Goal: Information Seeking & Learning: Find specific fact

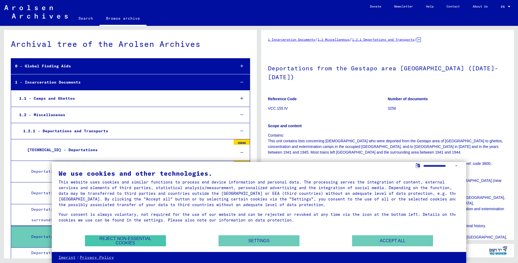
click at [148, 241] on button "Reject non-essential cookies" at bounding box center [125, 241] width 81 height 11
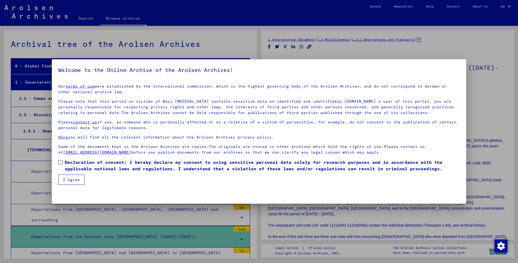
click at [76, 177] on button "I agree" at bounding box center [71, 180] width 26 height 10
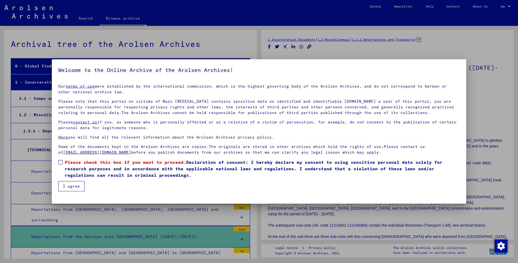
click at [60, 161] on span at bounding box center [60, 162] width 4 height 4
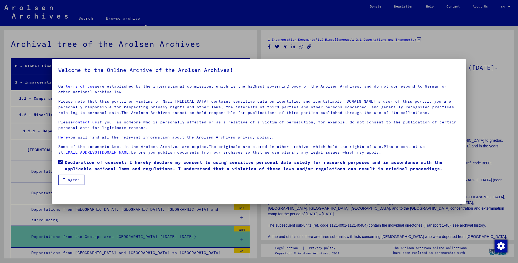
click at [69, 179] on button "I agree" at bounding box center [71, 180] width 26 height 10
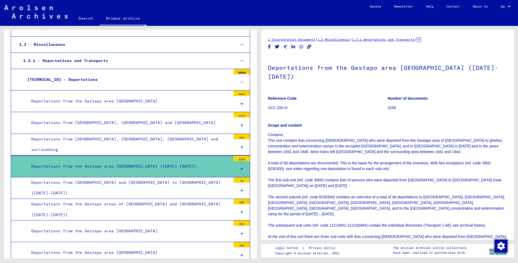
scroll to position [69, 0]
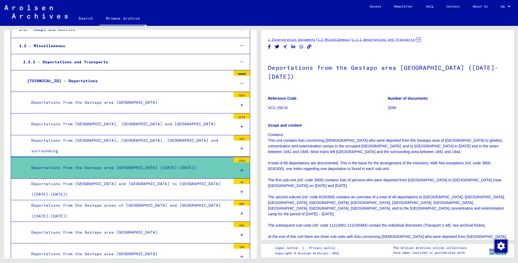
click at [240, 169] on icon at bounding box center [241, 171] width 3 height 4
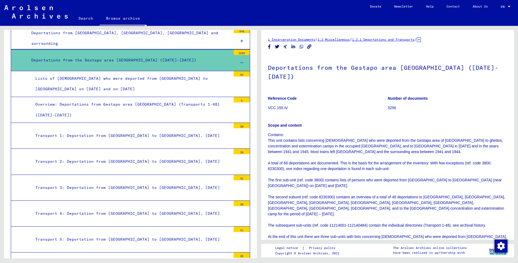
scroll to position [178, 0]
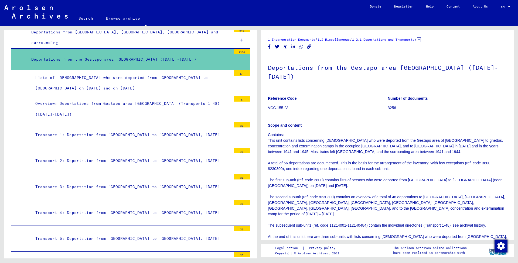
click at [144, 234] on div "Transport 5: Deportation from [GEOGRAPHIC_DATA] to [GEOGRAPHIC_DATA], [DATE]" at bounding box center [131, 239] width 200 height 11
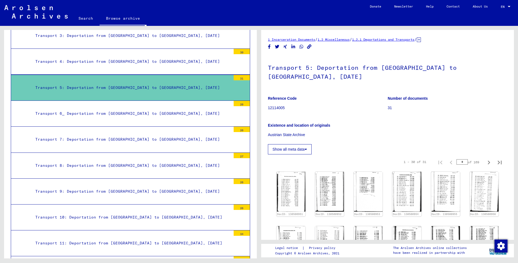
scroll to position [327, 0]
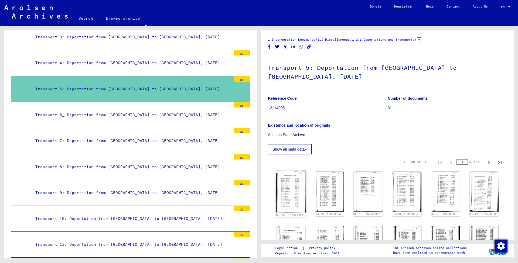
click at [289, 174] on img at bounding box center [291, 192] width 30 height 42
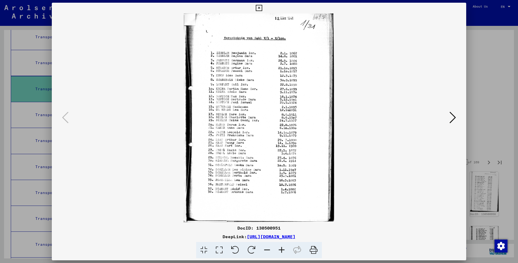
click at [452, 115] on icon at bounding box center [453, 117] width 6 height 13
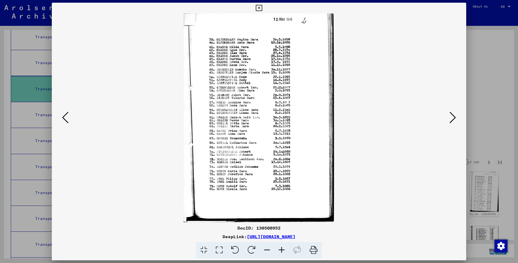
click at [452, 115] on icon at bounding box center [453, 117] width 6 height 13
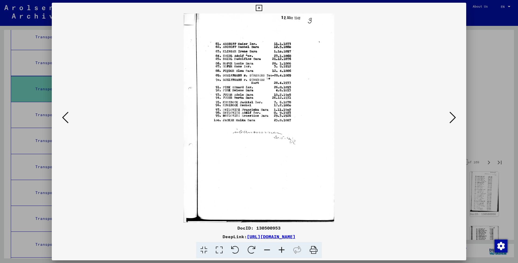
click at [452, 115] on icon at bounding box center [453, 117] width 6 height 13
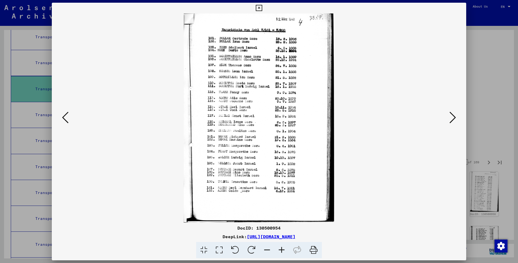
click at [452, 115] on icon at bounding box center [453, 117] width 6 height 13
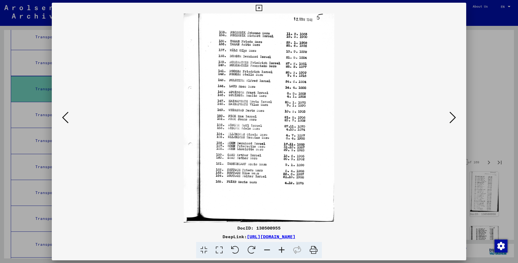
click at [452, 113] on icon at bounding box center [453, 117] width 6 height 13
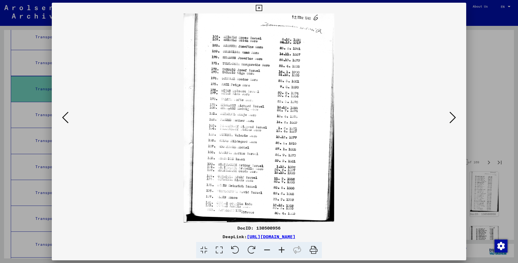
click at [66, 121] on icon at bounding box center [65, 117] width 6 height 13
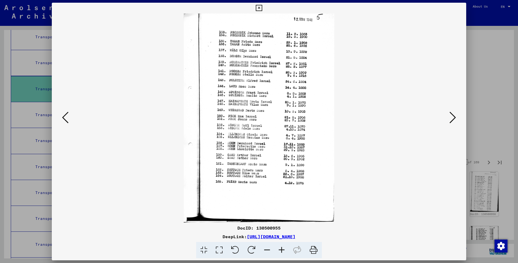
click at [66, 121] on icon at bounding box center [65, 117] width 6 height 13
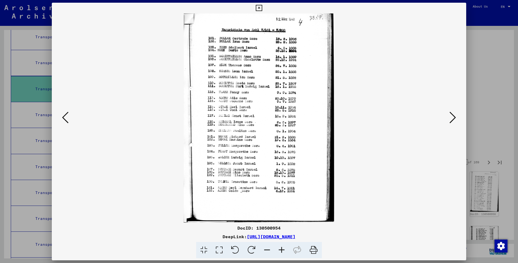
click at [66, 121] on icon at bounding box center [65, 117] width 6 height 13
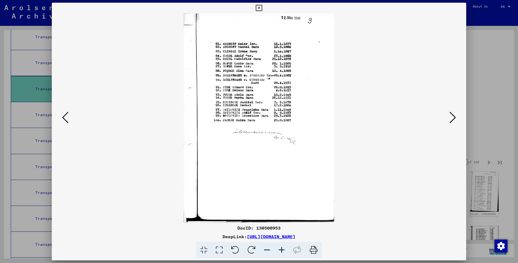
click at [160, 48] on img at bounding box center [259, 117] width 378 height 209
click at [128, 162] on img at bounding box center [259, 117] width 378 height 209
click at [134, 234] on div "DeepLink: [URL][DOMAIN_NAME]" at bounding box center [259, 237] width 415 height 6
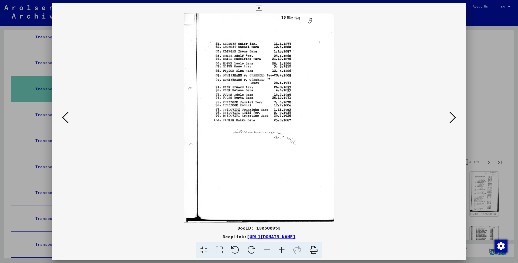
click at [262, 6] on icon at bounding box center [259, 8] width 6 height 6
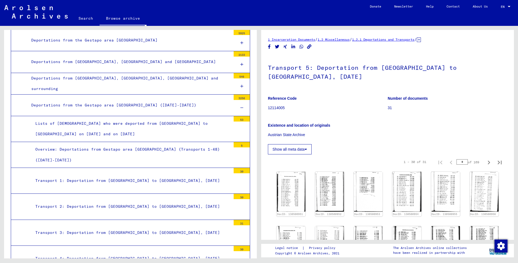
scroll to position [130, 0]
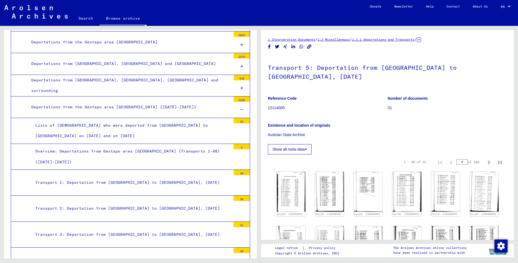
click at [130, 105] on div "Deportations from the Gestapo area [GEOGRAPHIC_DATA] ([DATE]-[DATE])" at bounding box center [129, 107] width 204 height 11
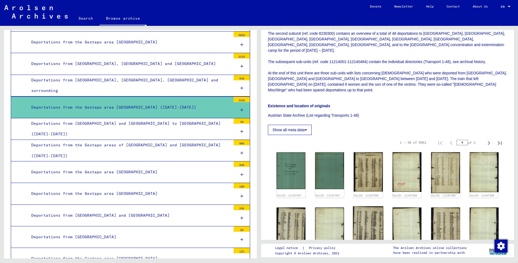
scroll to position [165, 0]
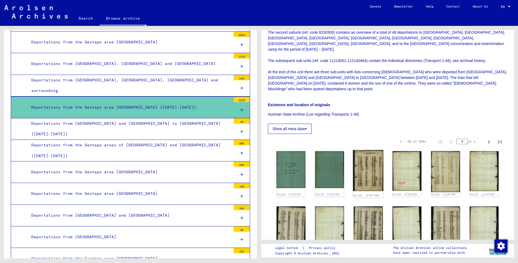
click at [366, 150] on img at bounding box center [368, 170] width 30 height 41
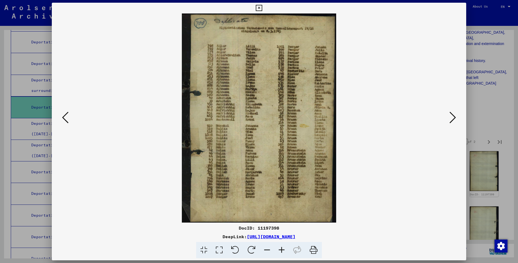
click at [66, 120] on icon at bounding box center [65, 117] width 6 height 13
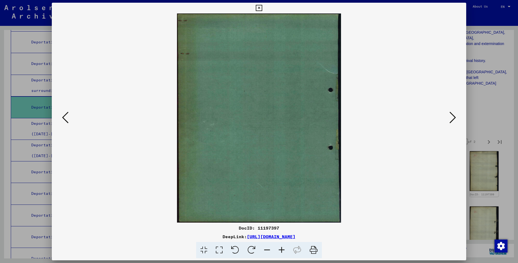
click at [452, 118] on icon at bounding box center [453, 117] width 6 height 13
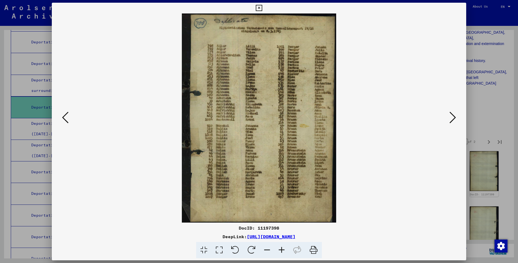
click at [452, 118] on icon at bounding box center [453, 117] width 6 height 13
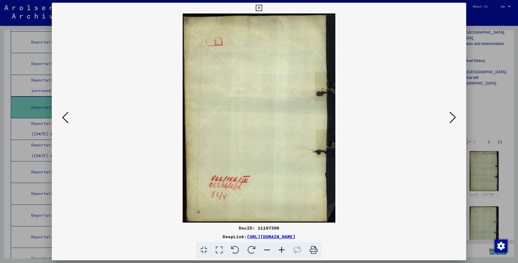
click at [452, 118] on icon at bounding box center [453, 117] width 6 height 13
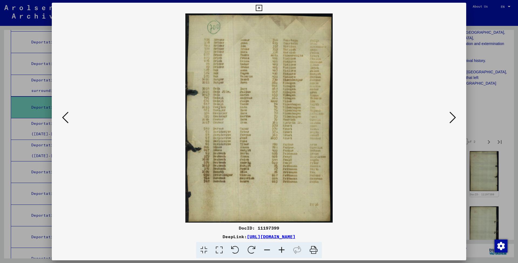
click at [452, 118] on icon at bounding box center [453, 117] width 6 height 13
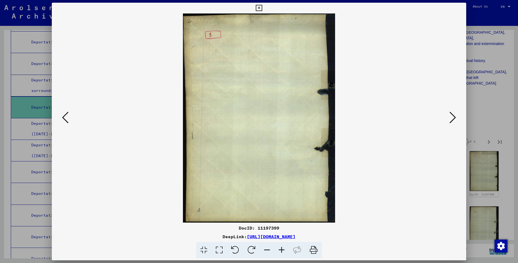
click at [452, 118] on icon at bounding box center [453, 117] width 6 height 13
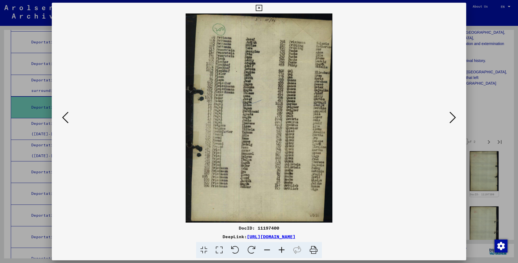
click at [452, 118] on icon at bounding box center [453, 117] width 6 height 13
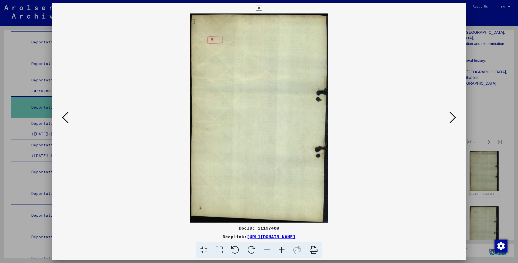
click at [452, 118] on icon at bounding box center [453, 117] width 6 height 13
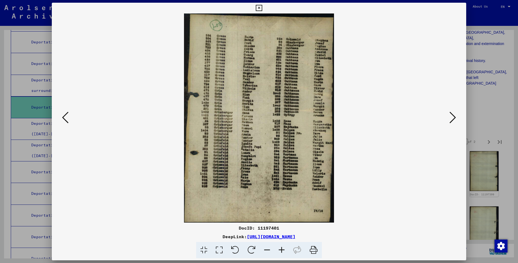
click at [452, 118] on icon at bounding box center [453, 117] width 6 height 13
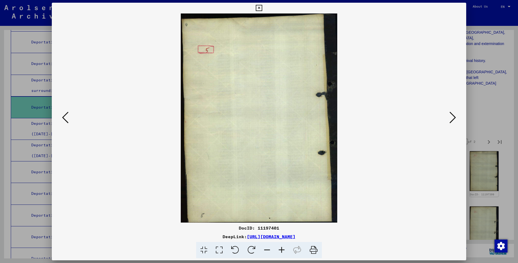
click at [452, 118] on icon at bounding box center [453, 117] width 6 height 13
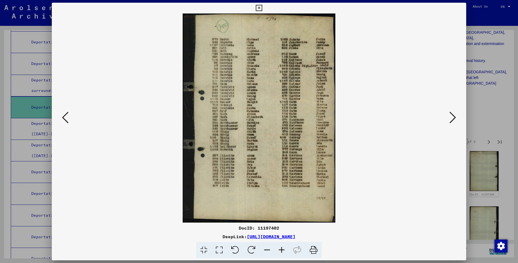
click at [452, 118] on icon at bounding box center [453, 117] width 6 height 13
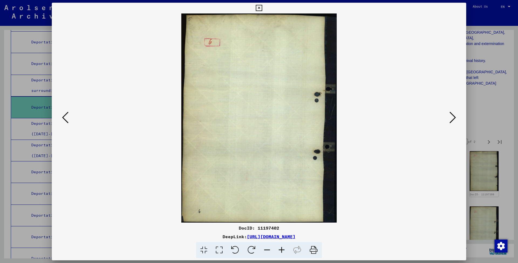
click at [452, 118] on icon at bounding box center [453, 117] width 6 height 13
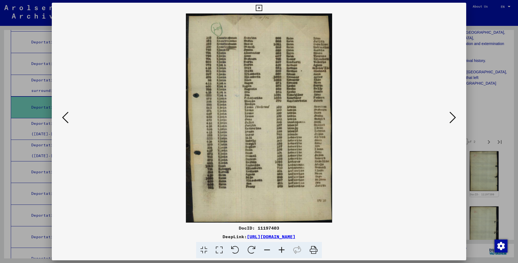
click at [452, 118] on icon at bounding box center [453, 117] width 6 height 13
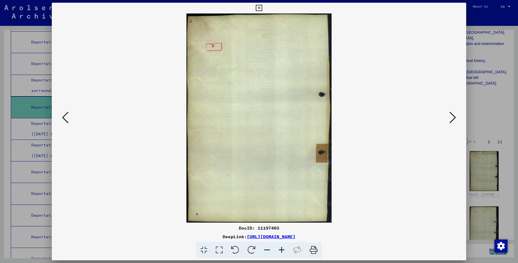
click at [452, 118] on icon at bounding box center [453, 117] width 6 height 13
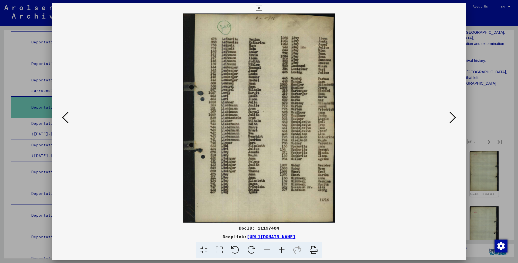
click at [452, 118] on icon at bounding box center [453, 117] width 6 height 13
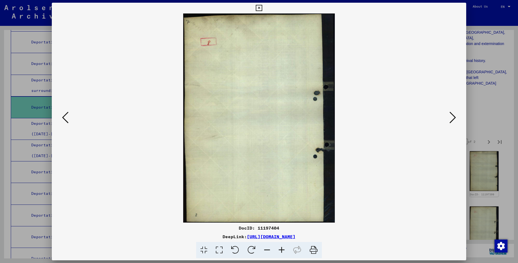
click at [452, 118] on icon at bounding box center [453, 117] width 6 height 13
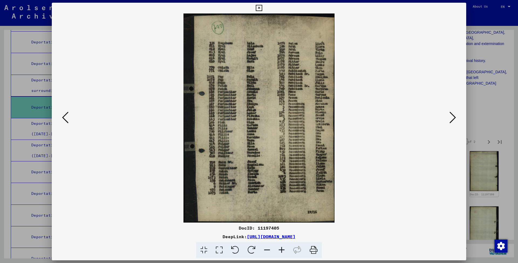
click at [452, 118] on icon at bounding box center [453, 117] width 6 height 13
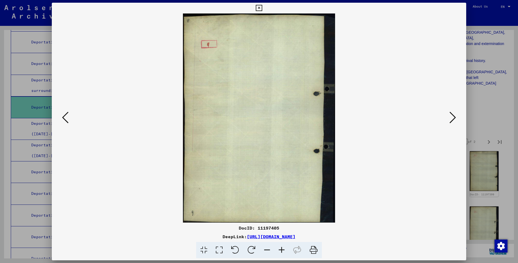
click at [452, 118] on icon at bounding box center [453, 117] width 6 height 13
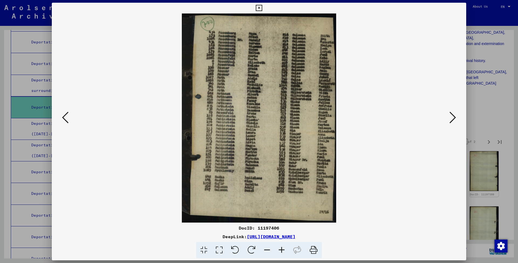
click at [452, 118] on icon at bounding box center [453, 117] width 6 height 13
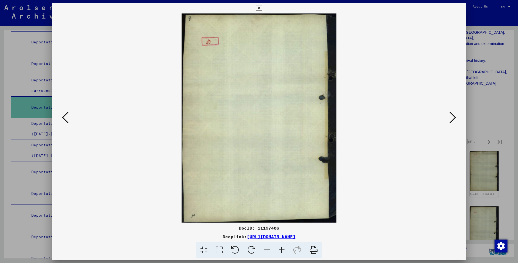
click at [452, 118] on icon at bounding box center [453, 117] width 6 height 13
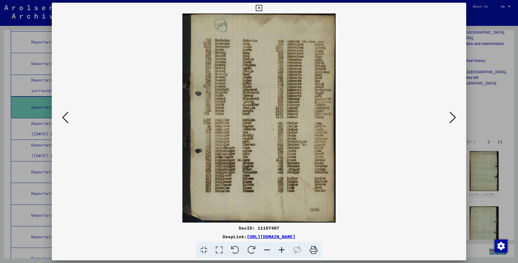
click at [452, 118] on icon at bounding box center [453, 117] width 6 height 13
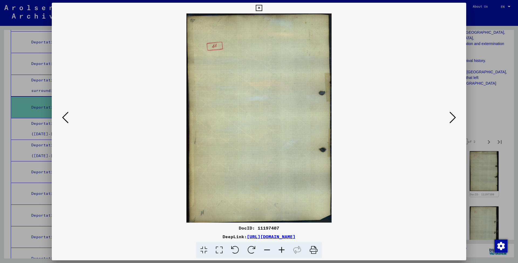
click at [452, 118] on icon at bounding box center [453, 117] width 6 height 13
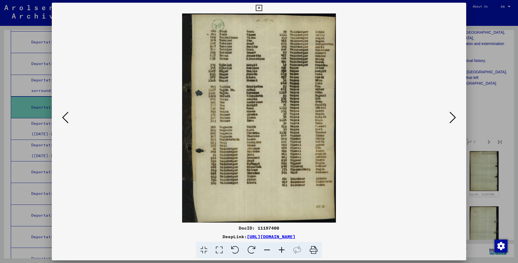
click at [452, 118] on icon at bounding box center [453, 117] width 6 height 13
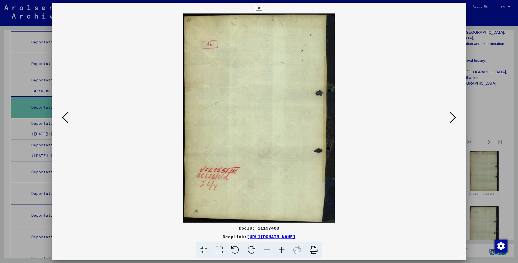
click at [452, 118] on icon at bounding box center [453, 117] width 6 height 13
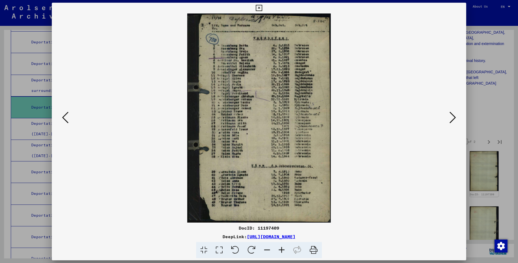
click at [449, 117] on button at bounding box center [453, 117] width 10 height 15
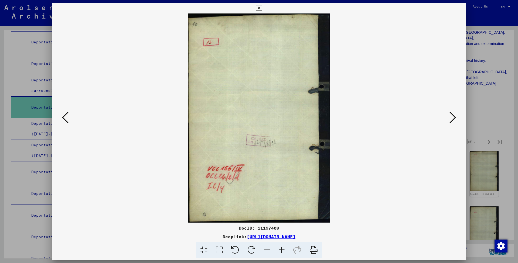
click at [449, 117] on button at bounding box center [453, 117] width 10 height 15
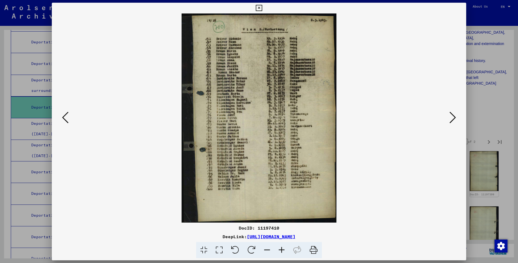
click at [449, 117] on button at bounding box center [453, 117] width 10 height 15
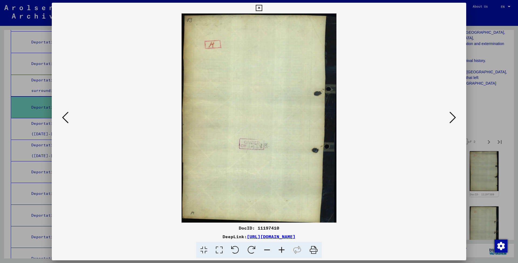
click at [449, 117] on button at bounding box center [453, 117] width 10 height 15
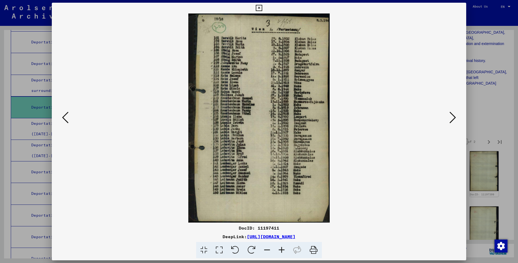
click at [449, 117] on button at bounding box center [453, 117] width 10 height 15
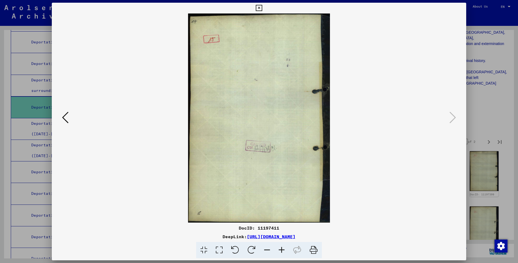
click at [262, 6] on icon at bounding box center [259, 8] width 6 height 6
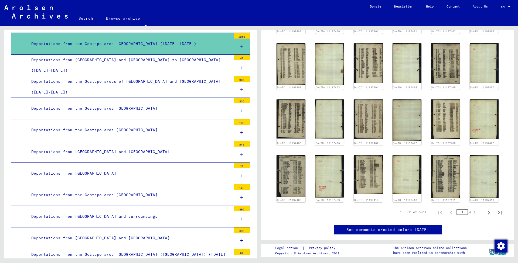
scroll to position [194, 0]
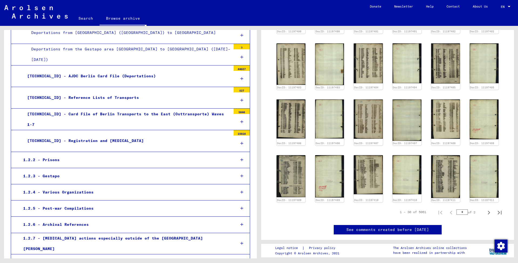
scroll to position [604, 0]
click at [240, 158] on icon at bounding box center [241, 160] width 3 height 4
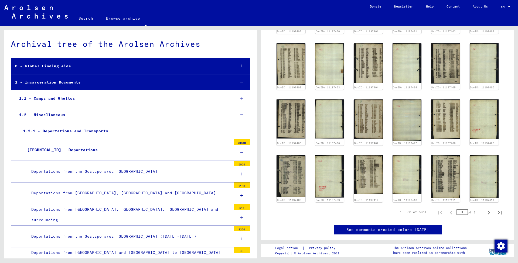
scroll to position [0, 0]
click at [238, 128] on div at bounding box center [242, 131] width 16 height 16
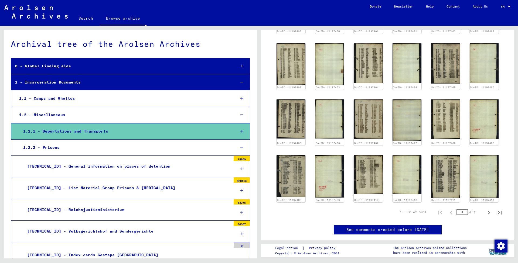
click at [237, 144] on div at bounding box center [242, 148] width 16 height 16
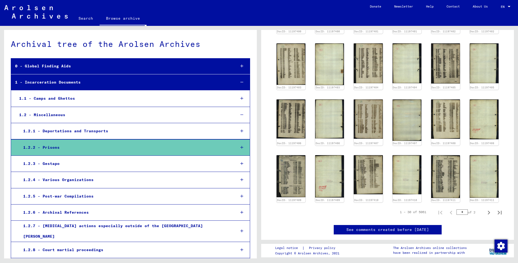
click at [237, 177] on div at bounding box center [242, 180] width 16 height 16
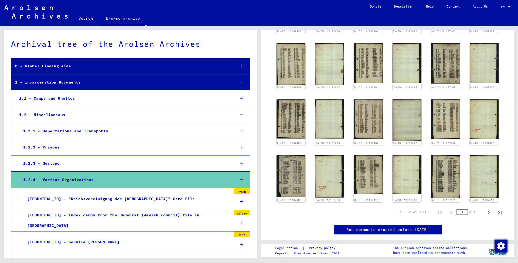
click at [237, 177] on div at bounding box center [242, 180] width 16 height 16
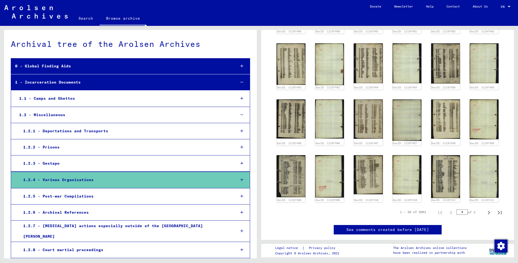
click at [237, 177] on div at bounding box center [242, 180] width 16 height 16
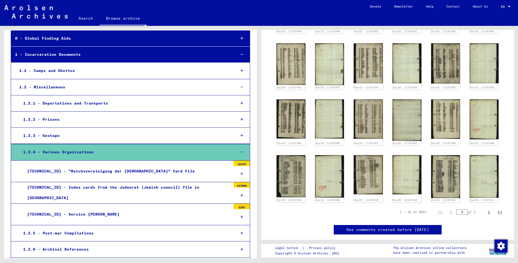
scroll to position [26, 0]
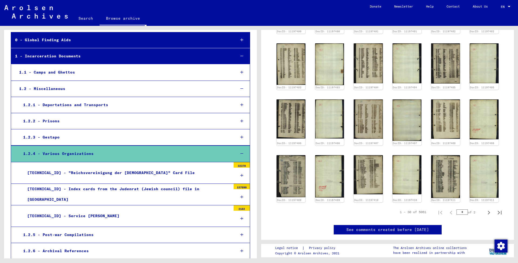
click at [143, 172] on div "[TECHNICAL_ID] - "Reichsvereinigung der [DEMOGRAPHIC_DATA]" Card File" at bounding box center [127, 173] width 208 height 11
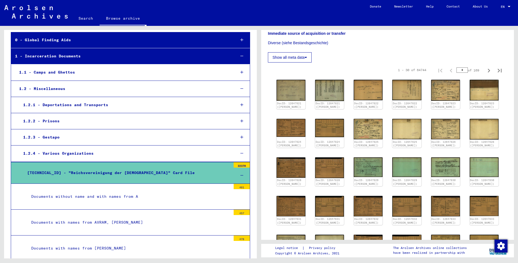
scroll to position [154, 0]
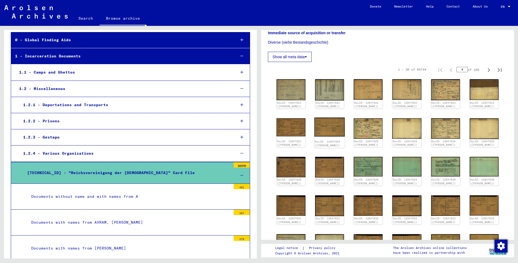
click at [332, 129] on img at bounding box center [329, 127] width 30 height 19
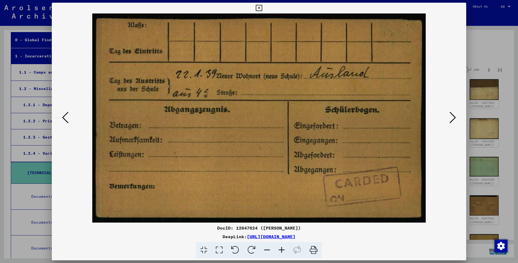
click at [262, 6] on icon at bounding box center [259, 8] width 6 height 6
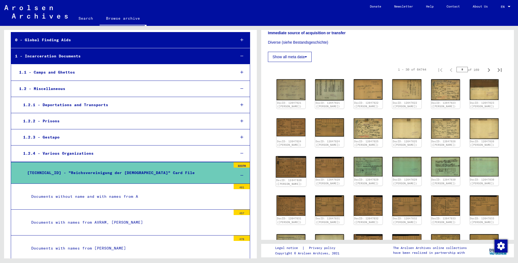
click at [287, 166] on img at bounding box center [291, 168] width 30 height 22
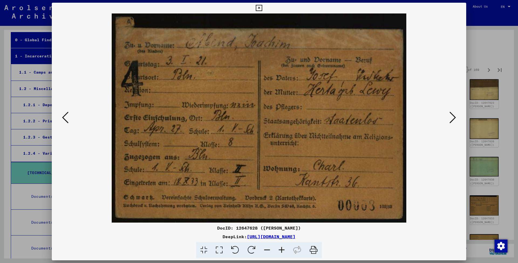
click at [262, 8] on icon at bounding box center [259, 8] width 6 height 6
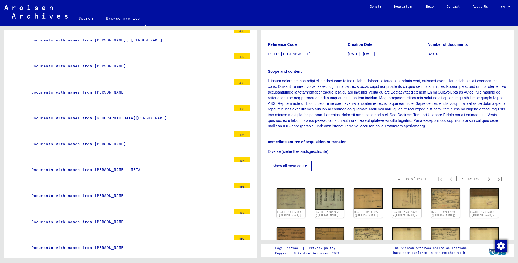
scroll to position [1510, 0]
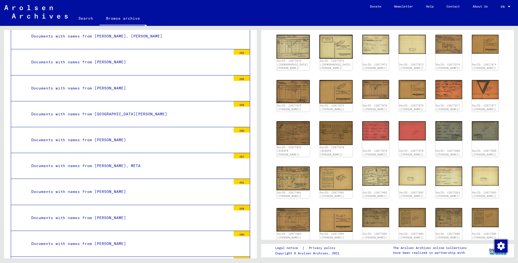
scroll to position [91, 0]
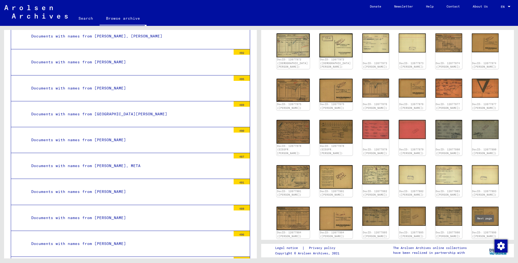
click at [488, 247] on icon "Next page" at bounding box center [489, 249] width 2 height 4
type input "*"
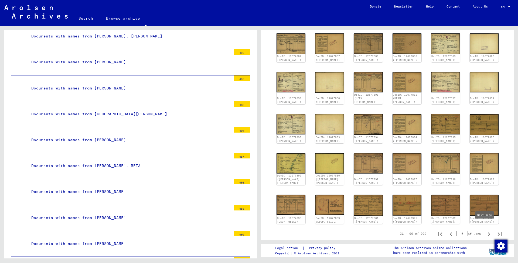
click at [488, 233] on icon "Next page" at bounding box center [489, 235] width 2 height 4
type input "*"
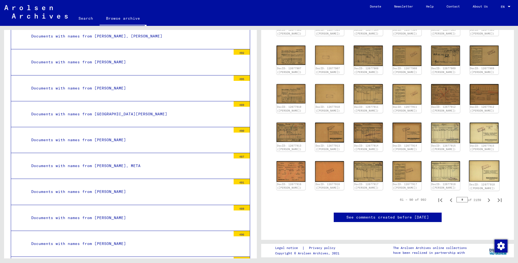
scroll to position [258, 0]
click at [485, 197] on icon "Next page" at bounding box center [489, 201] width 8 height 8
type input "*"
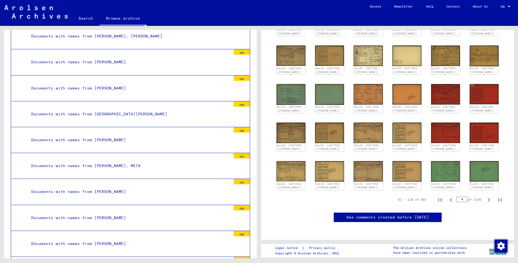
scroll to position [224, 0]
click at [485, 196] on icon "Next page" at bounding box center [489, 200] width 8 height 8
type input "*"
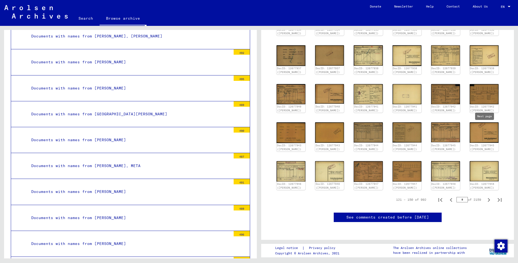
click at [488, 198] on icon "Next page" at bounding box center [489, 200] width 2 height 4
type input "*"
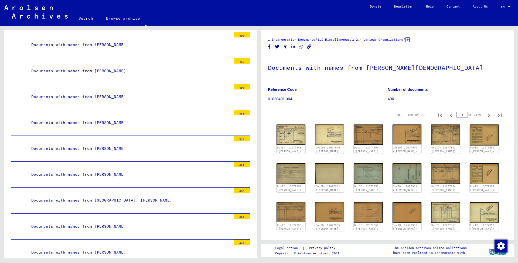
scroll to position [950, 0]
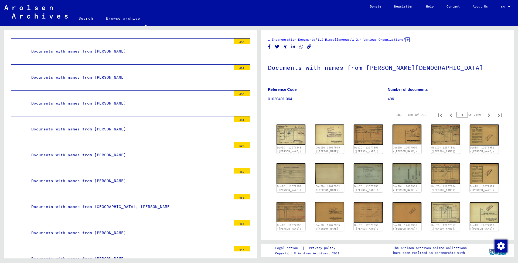
click at [83, 16] on link "Search" at bounding box center [86, 18] width 28 height 13
click at [83, 16] on link "Search" at bounding box center [86, 19] width 28 height 14
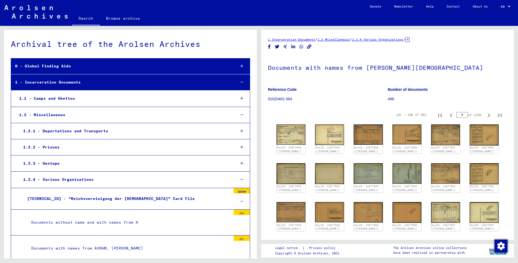
scroll to position [0, 0]
click at [86, 16] on link "Search" at bounding box center [86, 19] width 28 height 14
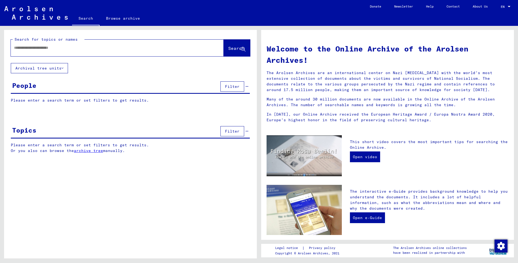
click at [177, 47] on input "text" at bounding box center [111, 48] width 194 height 6
click at [32, 48] on input "**********" at bounding box center [111, 48] width 194 height 6
click at [224, 45] on button "Search" at bounding box center [237, 48] width 26 height 17
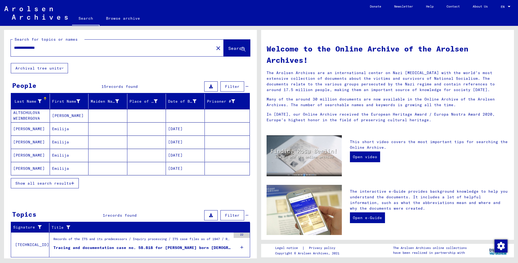
drag, startPoint x: 29, startPoint y: 47, endPoint x: 13, endPoint y: 46, distance: 15.1
click at [13, 46] on div "**********" at bounding box center [109, 48] width 197 height 12
type input "**********"
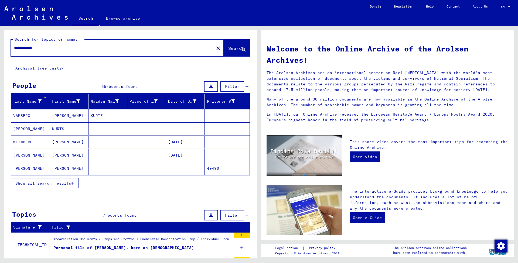
click at [72, 183] on icon "button" at bounding box center [72, 184] width 3 height 4
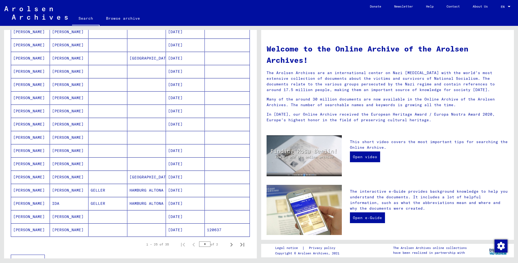
scroll to position [204, 0]
click at [228, 243] on icon "Next page" at bounding box center [232, 244] width 8 height 8
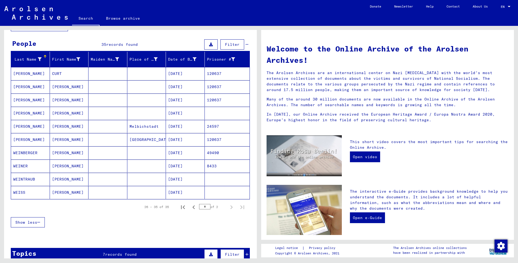
scroll to position [40, 0]
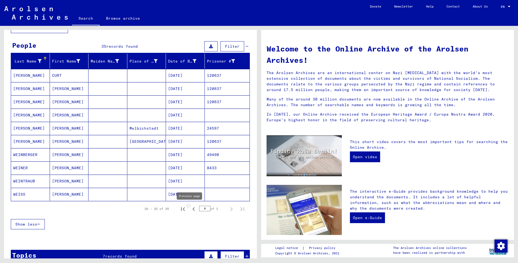
click at [190, 209] on icon "Previous page" at bounding box center [194, 210] width 8 height 8
type input "*"
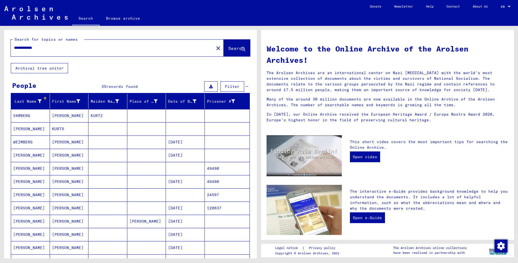
scroll to position [0, 0]
drag, startPoint x: 23, startPoint y: 48, endPoint x: 9, endPoint y: 47, distance: 14.0
click at [9, 47] on div "**********" at bounding box center [130, 46] width 253 height 33
type input "**********"
click at [228, 46] on span "Search" at bounding box center [236, 48] width 16 height 5
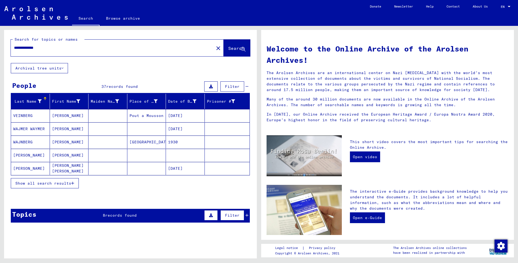
click at [66, 183] on span "Show all search results" at bounding box center [43, 183] width 56 height 5
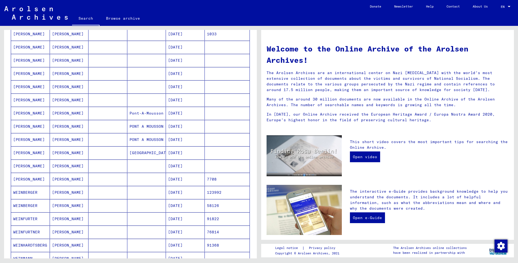
scroll to position [161, 0]
click at [31, 176] on mat-cell "[PERSON_NAME]" at bounding box center [30, 179] width 39 height 13
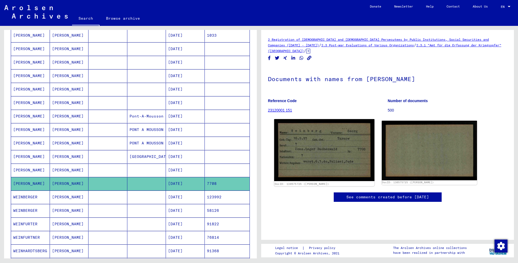
click at [321, 145] on img at bounding box center [324, 150] width 100 height 62
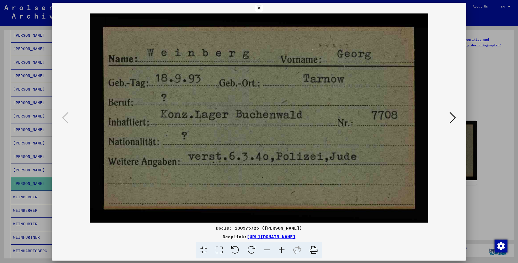
click at [321, 145] on img at bounding box center [259, 117] width 378 height 209
click at [262, 8] on icon at bounding box center [259, 8] width 6 height 6
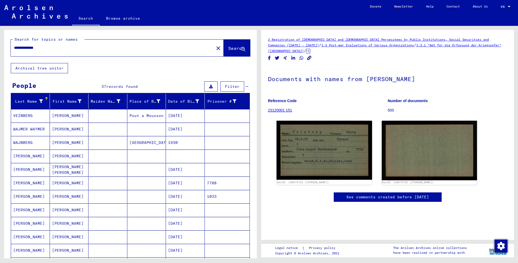
drag, startPoint x: 27, startPoint y: 48, endPoint x: 12, endPoint y: 46, distance: 15.5
click at [12, 46] on div "**********" at bounding box center [111, 48] width 200 height 12
type input "**********"
click at [228, 48] on span "Search" at bounding box center [236, 48] width 16 height 5
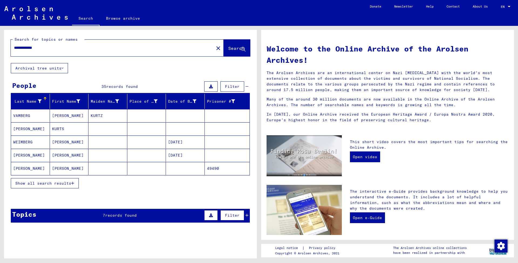
click at [26, 185] on span "Show all search results" at bounding box center [43, 183] width 56 height 5
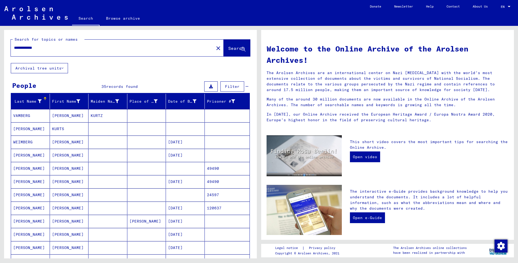
click at [26, 167] on mat-cell "[PERSON_NAME]" at bounding box center [30, 168] width 39 height 13
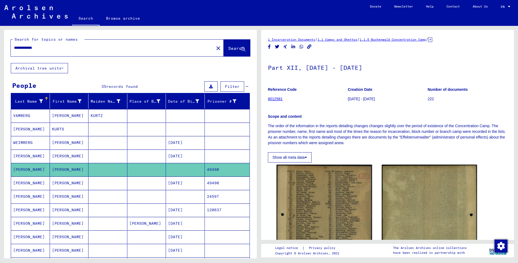
click at [28, 195] on mat-cell "[PERSON_NAME]" at bounding box center [30, 196] width 39 height 13
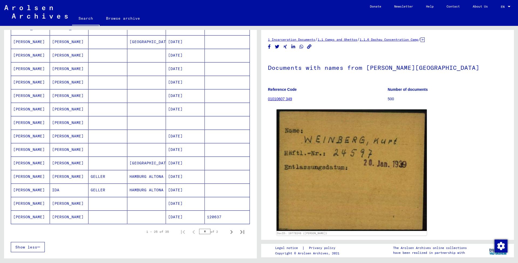
scroll to position [223, 0]
click at [31, 120] on mat-cell "[PERSON_NAME]" at bounding box center [30, 122] width 39 height 13
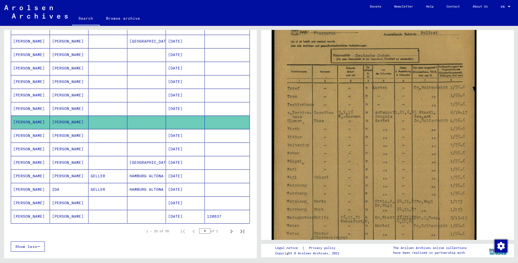
scroll to position [116, 0]
click at [331, 141] on img at bounding box center [374, 143] width 205 height 290
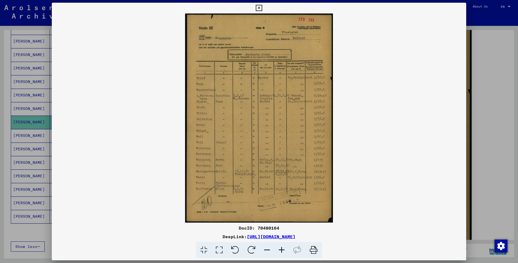
click at [262, 6] on icon at bounding box center [259, 8] width 6 height 6
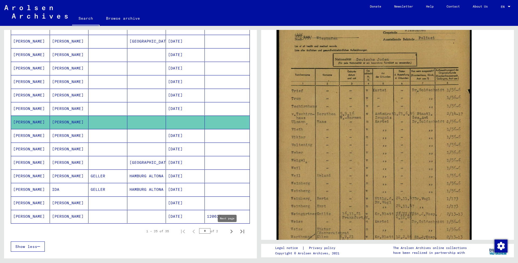
click at [228, 230] on icon "Next page" at bounding box center [232, 232] width 8 height 8
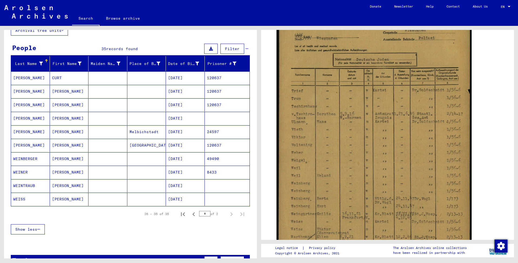
scroll to position [37, 0]
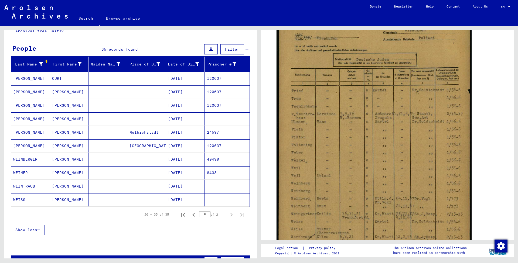
click at [26, 119] on mat-cell "[PERSON_NAME]" at bounding box center [30, 119] width 39 height 13
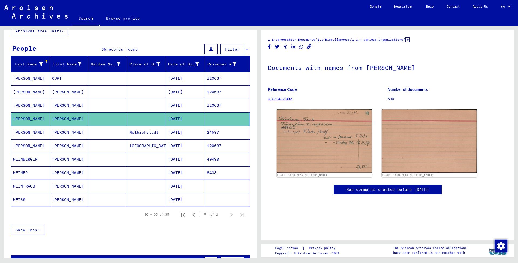
click at [27, 104] on mat-cell "[PERSON_NAME]" at bounding box center [30, 105] width 39 height 13
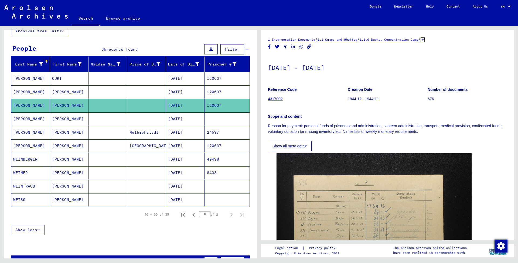
click at [28, 88] on mat-cell "[PERSON_NAME]" at bounding box center [30, 92] width 39 height 13
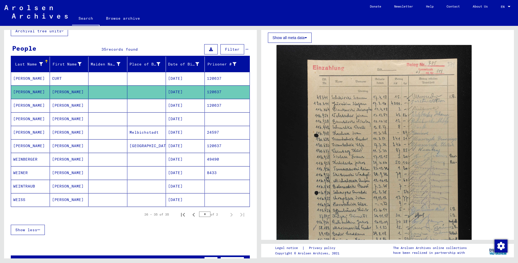
scroll to position [115, 0]
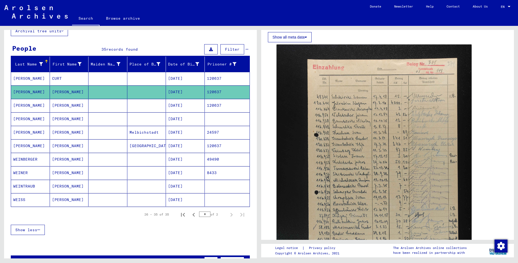
click at [80, 119] on mat-cell "[PERSON_NAME]" at bounding box center [69, 119] width 39 height 13
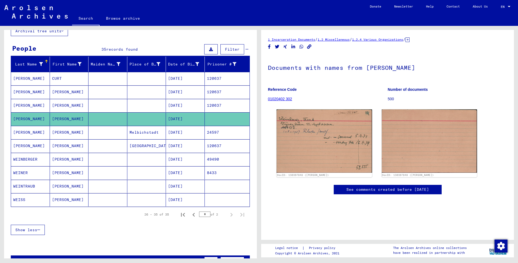
click at [80, 119] on mat-cell "[PERSON_NAME]" at bounding box center [69, 119] width 39 height 13
click at [190, 213] on icon "Previous page" at bounding box center [194, 215] width 8 height 8
type input "*"
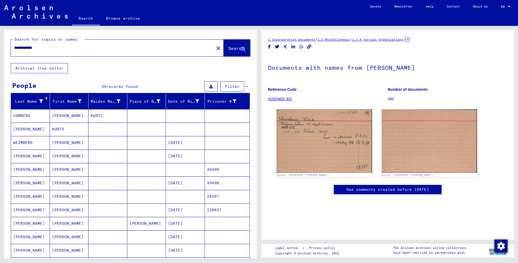
drag, startPoint x: 25, startPoint y: 48, endPoint x: 9, endPoint y: 47, distance: 15.9
click at [9, 47] on div "**********" at bounding box center [130, 46] width 253 height 33
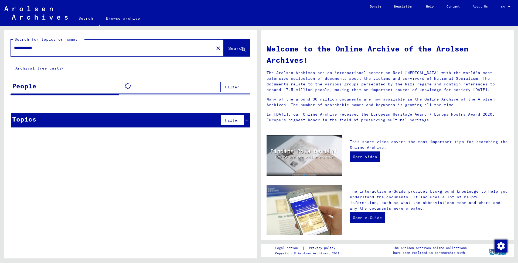
click at [9, 47] on div "**********" at bounding box center [130, 46] width 253 height 33
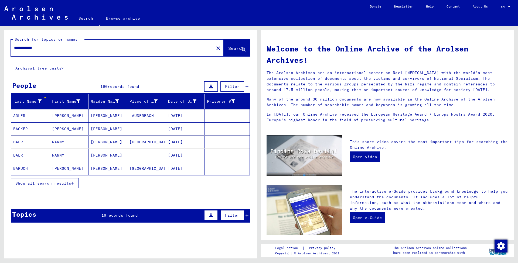
click at [35, 182] on span "Show all search results" at bounding box center [43, 183] width 56 height 5
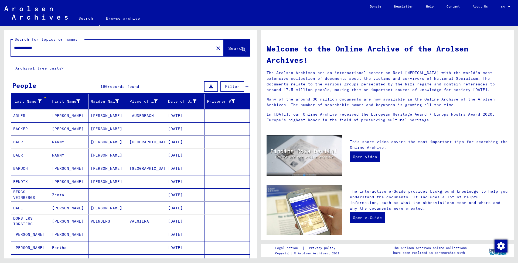
drag, startPoint x: 48, startPoint y: 49, endPoint x: 26, endPoint y: 48, distance: 22.1
click at [26, 48] on input "**********" at bounding box center [111, 48] width 194 height 6
type input "*"
type input "**********"
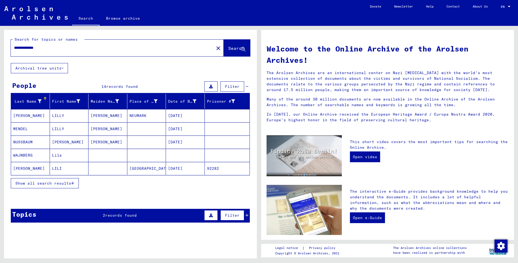
click at [62, 166] on mat-cell "LILI" at bounding box center [69, 168] width 39 height 13
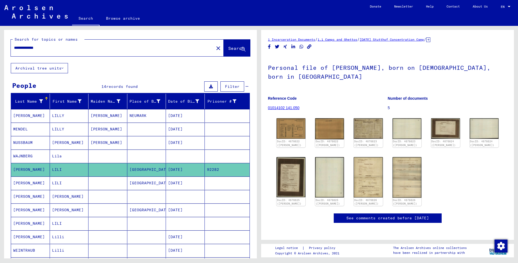
click at [28, 223] on mat-cell "[PERSON_NAME]" at bounding box center [30, 223] width 39 height 13
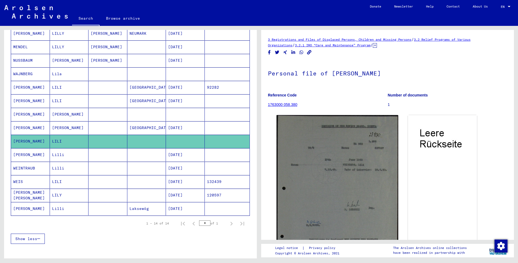
scroll to position [83, 0]
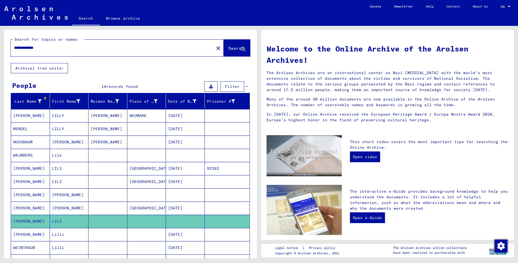
drag, startPoint x: 54, startPoint y: 49, endPoint x: 14, endPoint y: 47, distance: 39.8
click at [13, 47] on div "**********" at bounding box center [109, 48] width 197 height 12
